Goal: Communication & Community: Connect with others

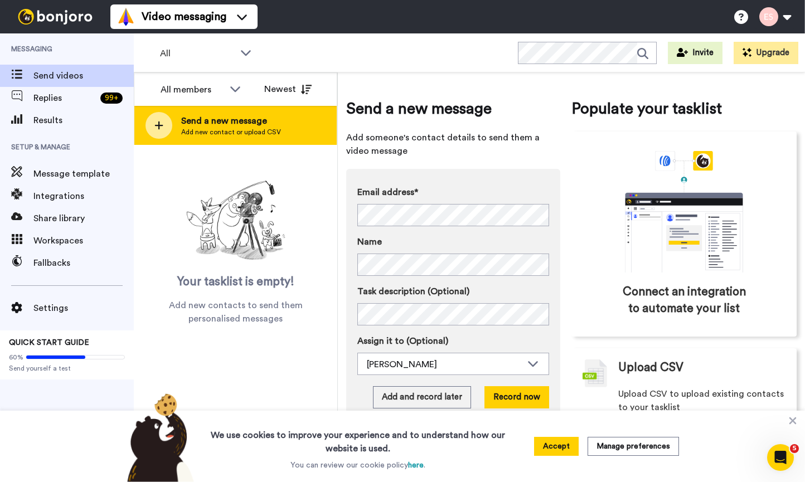
click at [277, 132] on span "Add new contact or upload CSV" at bounding box center [231, 132] width 100 height 9
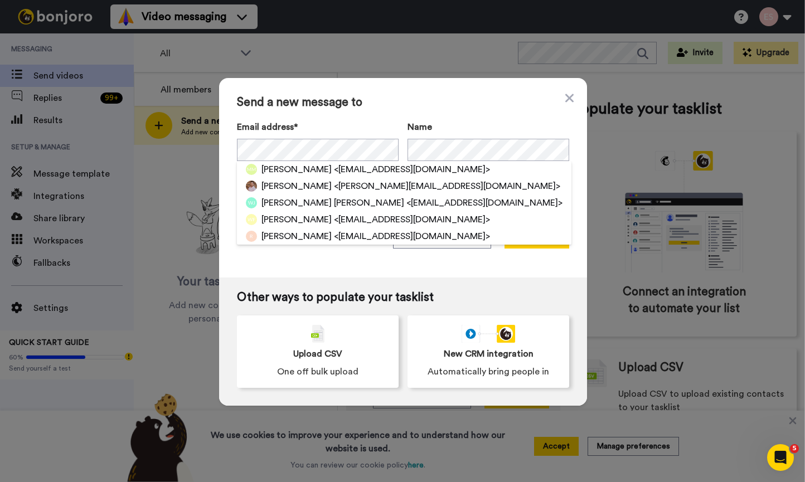
drag, startPoint x: 420, startPoint y: 109, endPoint x: 423, endPoint y: 121, distance: 12.0
click at [420, 109] on div "Send a new message to Email address* [PERSON_NAME] <[EMAIL_ADDRESS][DOMAIN_NAME…" at bounding box center [403, 178] width 368 height 200
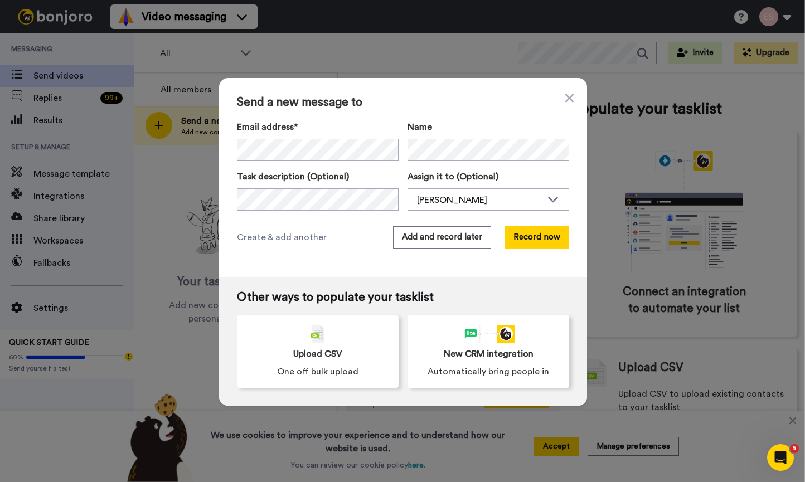
click at [432, 249] on div "Send a new message to Email address* No search result for ‘ [EMAIL_ADDRESS][DOM…" at bounding box center [403, 178] width 368 height 200
click at [431, 244] on button "Add and record later" at bounding box center [442, 237] width 98 height 22
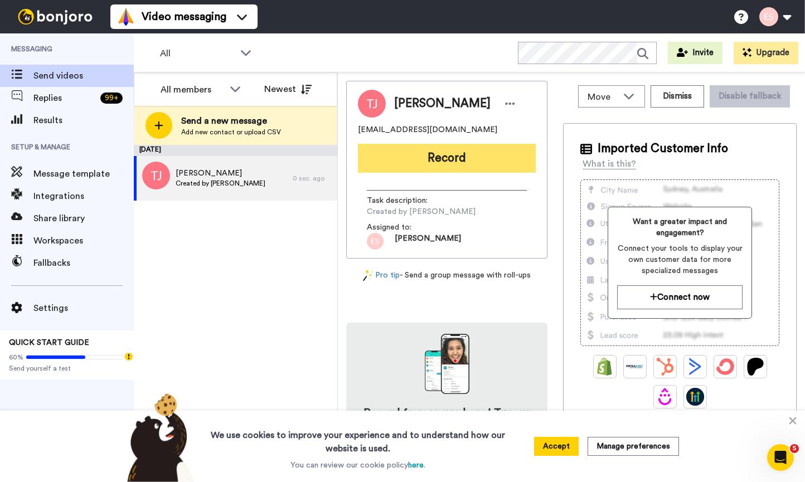
click at [403, 156] on button "Record" at bounding box center [447, 158] width 178 height 29
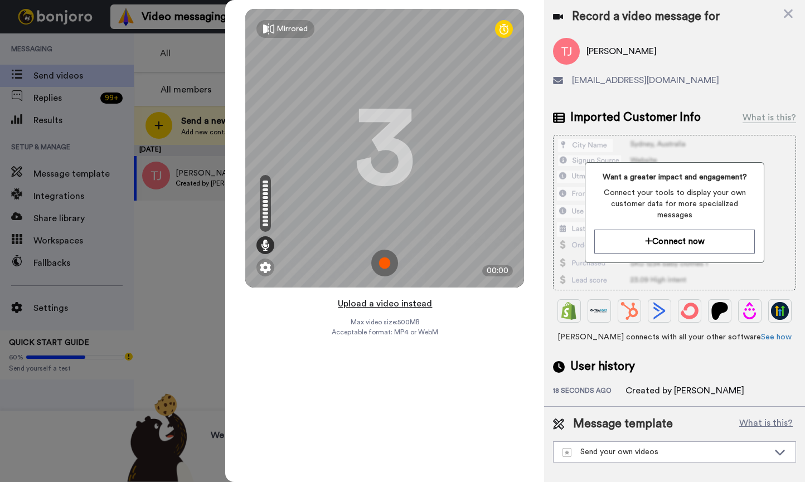
click at [385, 304] on button "Upload a video instead" at bounding box center [385, 304] width 101 height 14
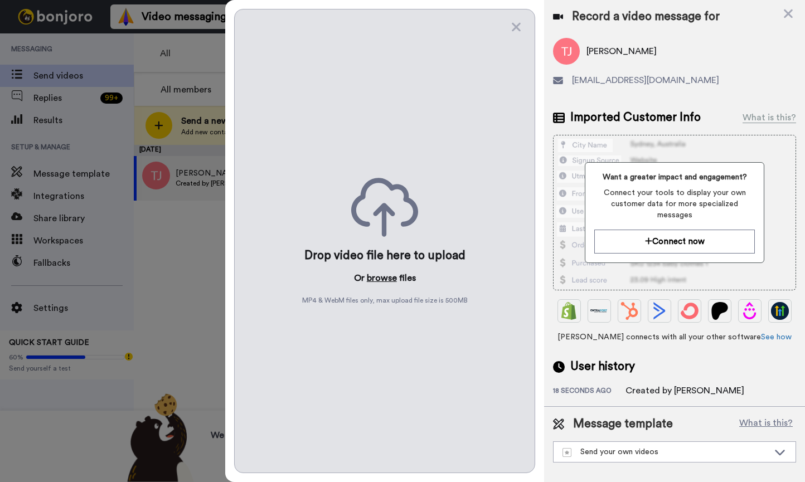
click at [385, 282] on button "browse" at bounding box center [382, 278] width 30 height 13
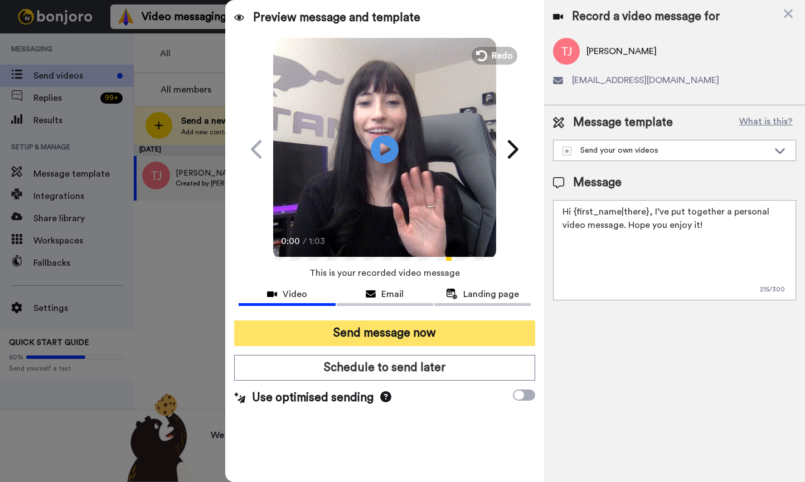
click at [383, 335] on button "Send message now" at bounding box center [384, 334] width 301 height 26
